Goal: Information Seeking & Learning: Learn about a topic

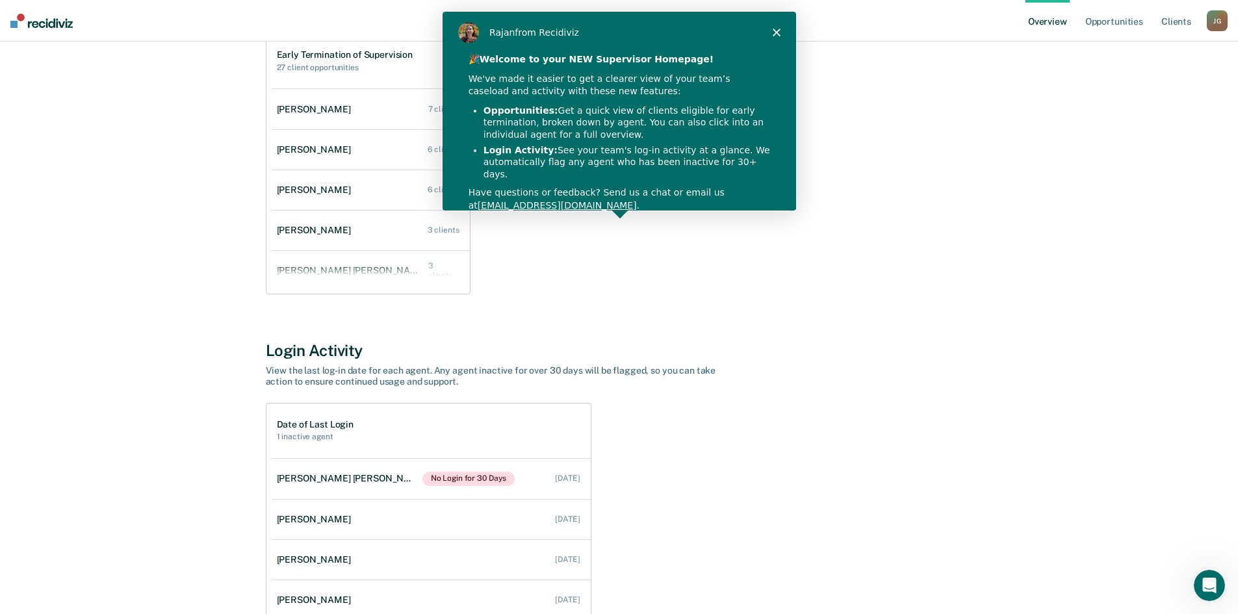
click at [776, 27] on div "[PERSON_NAME] from Recidiviz" at bounding box center [618, 32] width 354 height 42
click at [775, 32] on polygon "Close" at bounding box center [775, 32] width 8 height 8
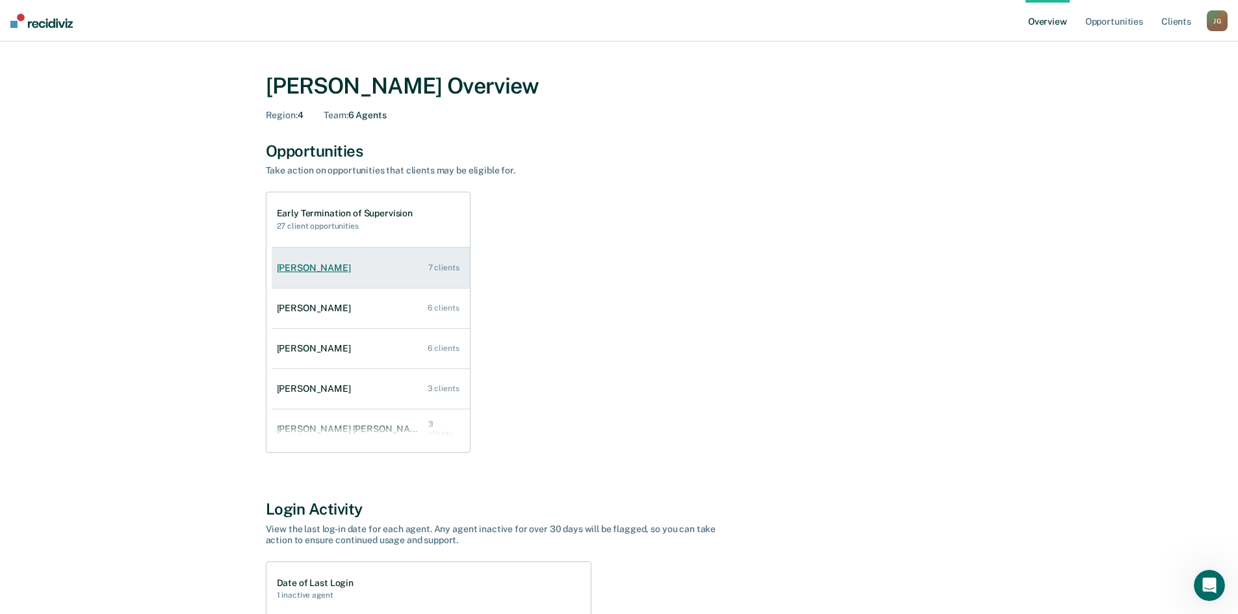
click at [299, 261] on link "[PERSON_NAME] 7 clients" at bounding box center [371, 268] width 198 height 37
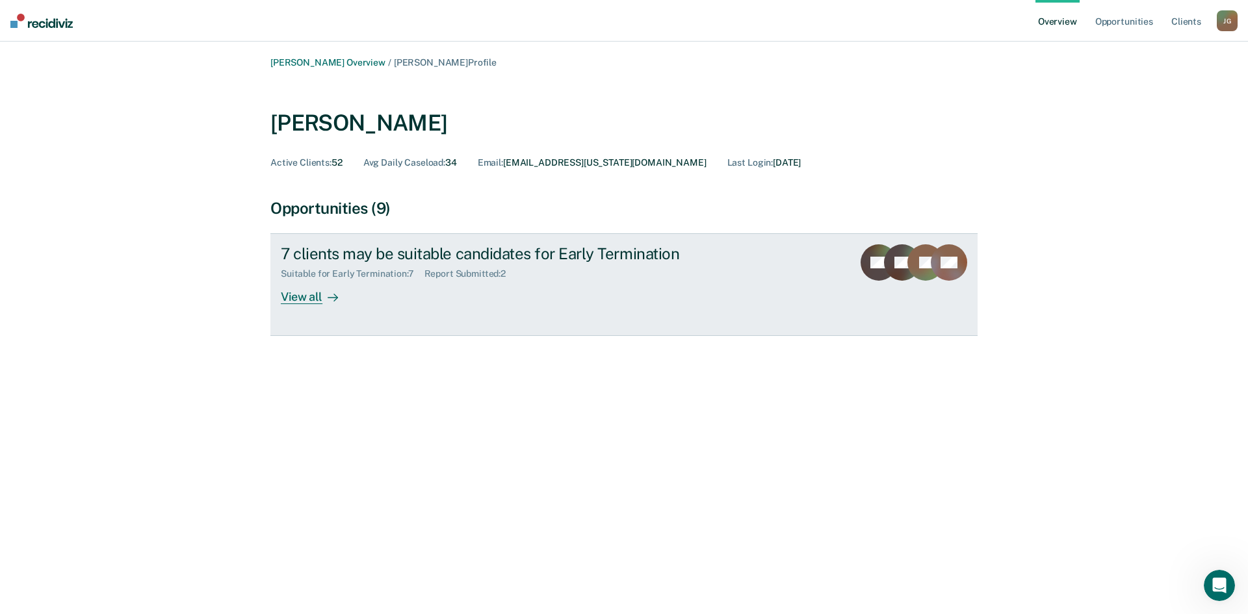
click at [300, 300] on div "View all" at bounding box center [317, 291] width 73 height 25
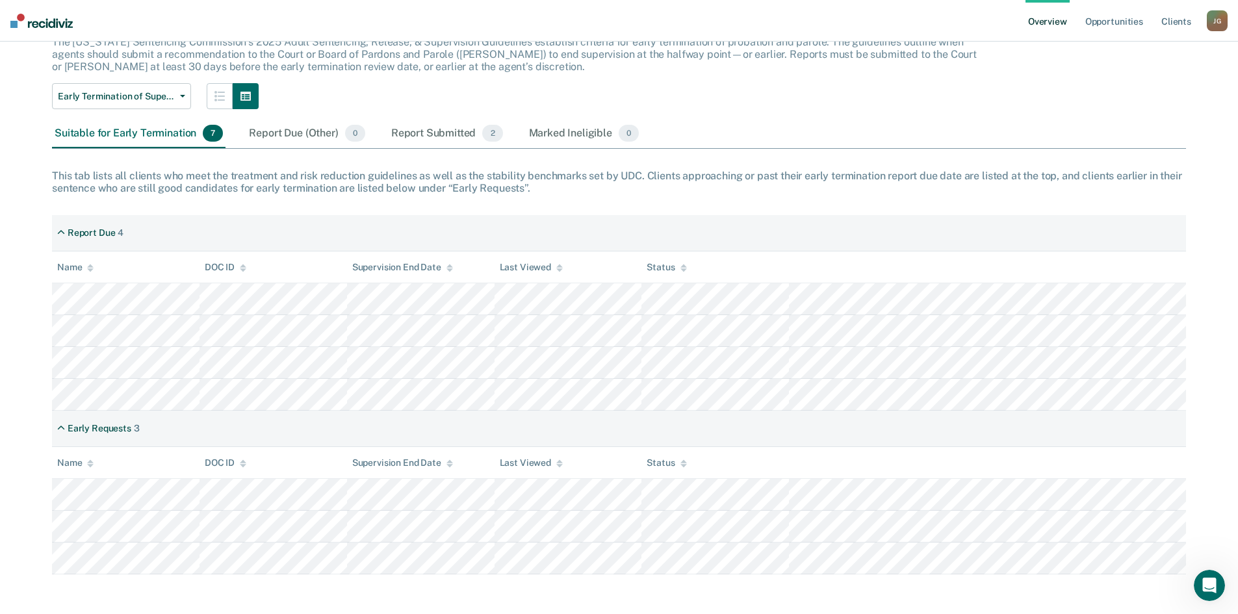
scroll to position [92, 0]
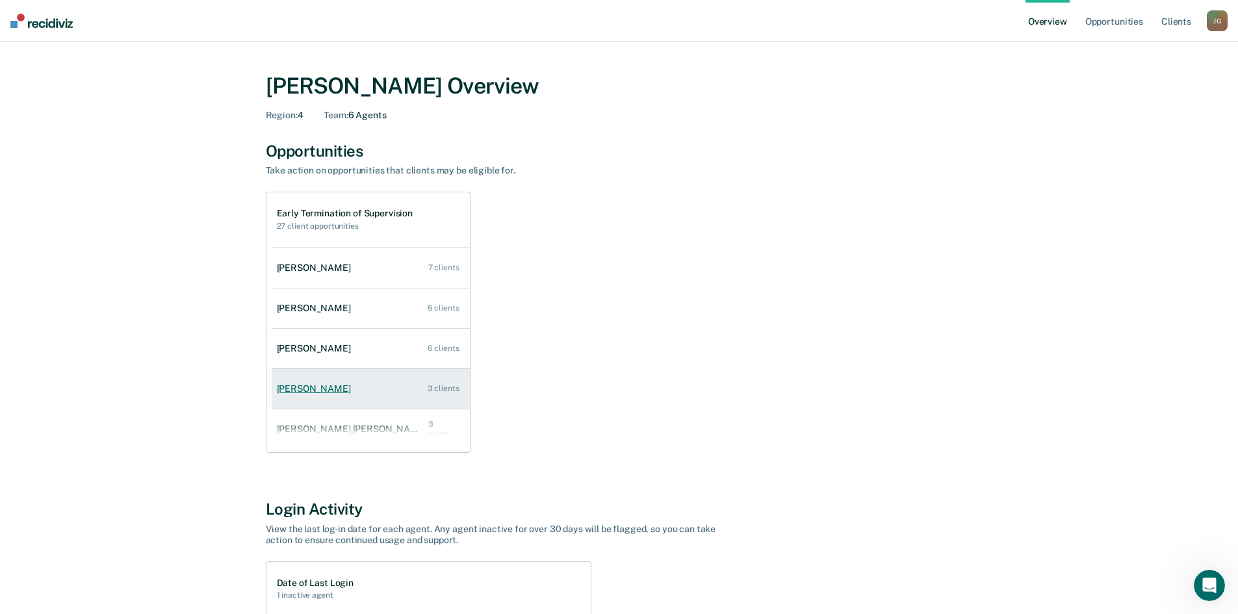
click at [343, 386] on link "[PERSON_NAME] 3 clients" at bounding box center [371, 388] width 198 height 37
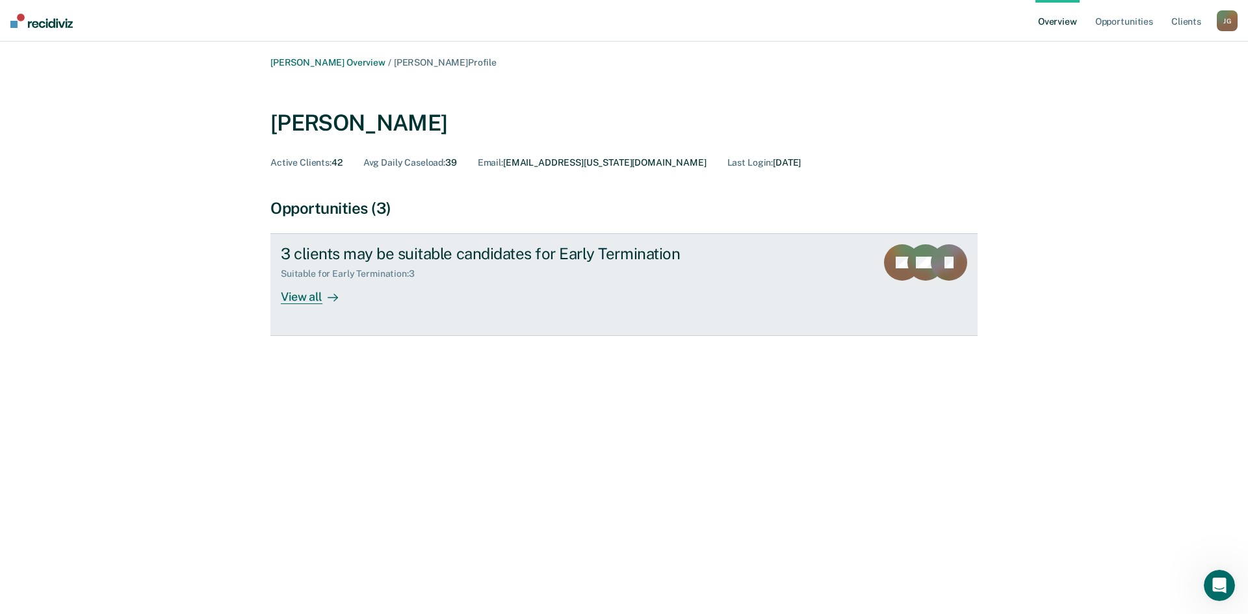
click at [289, 297] on div "View all" at bounding box center [317, 291] width 73 height 25
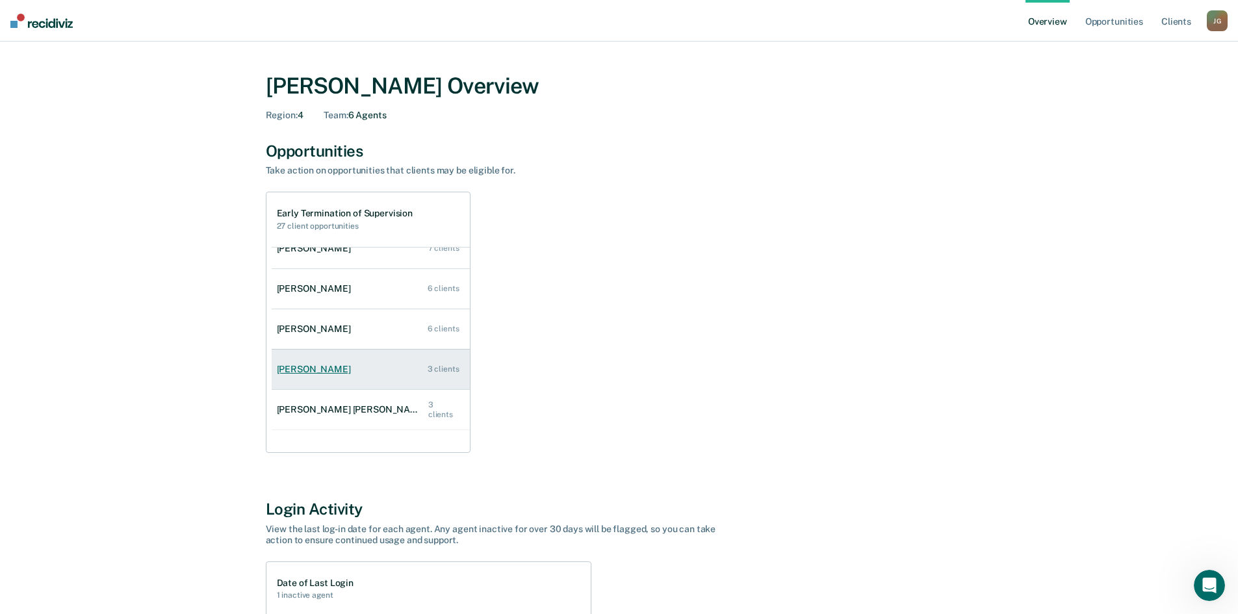
scroll to position [53, 0]
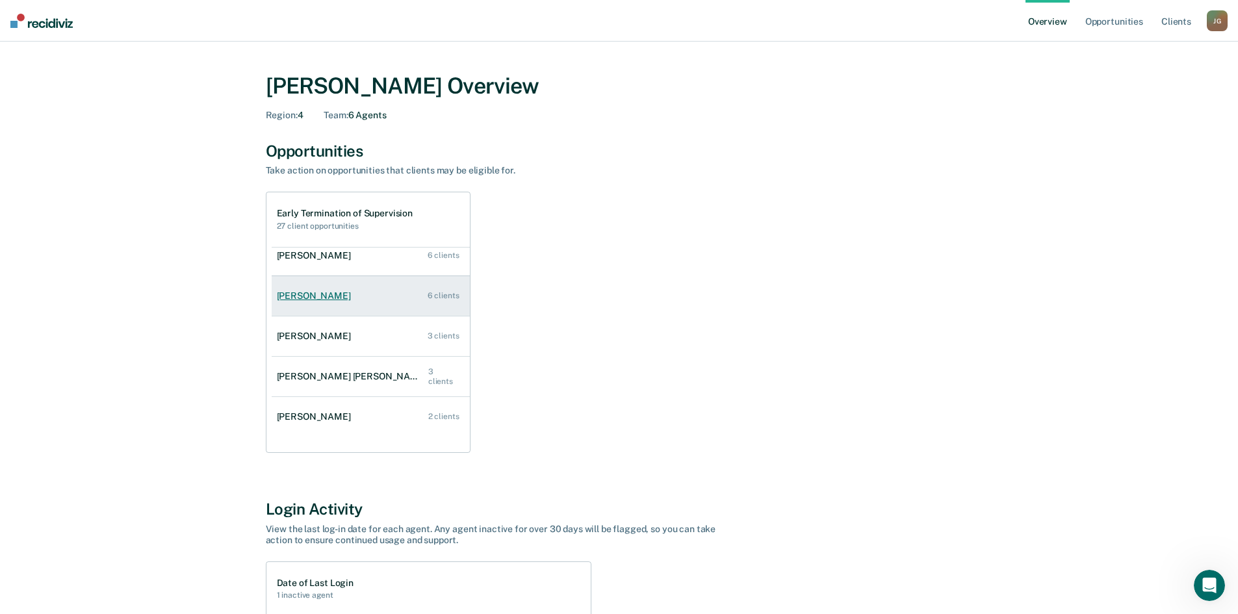
click at [309, 294] on div "[PERSON_NAME]" at bounding box center [316, 295] width 79 height 11
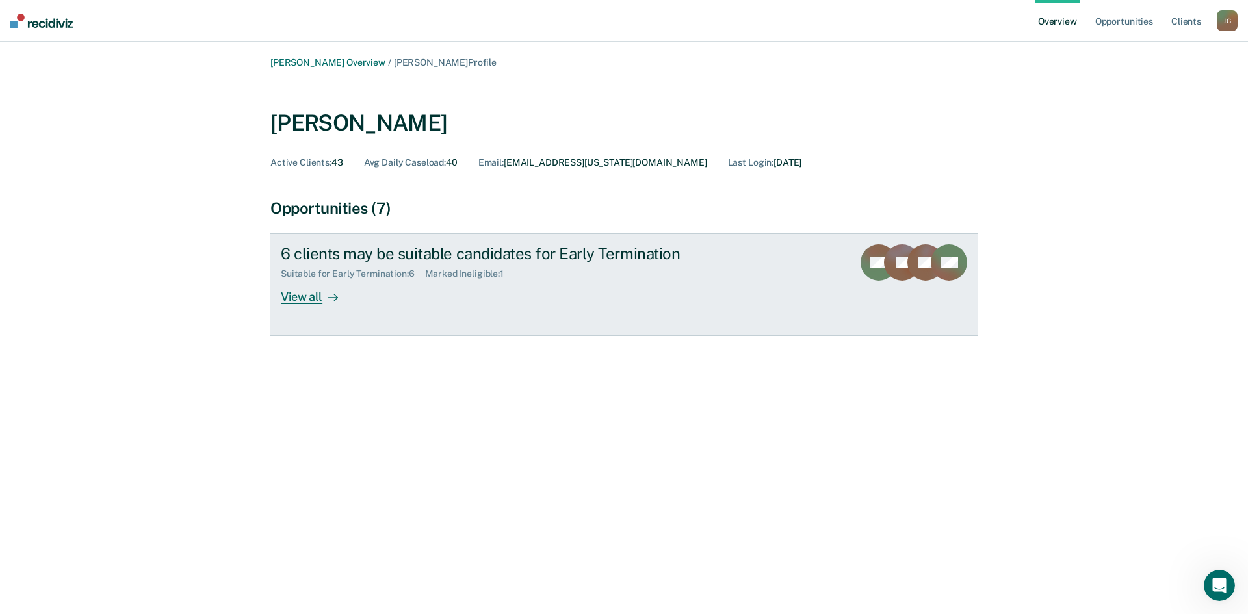
click at [300, 297] on div "View all" at bounding box center [317, 291] width 73 height 25
